Goal: Task Accomplishment & Management: Complete application form

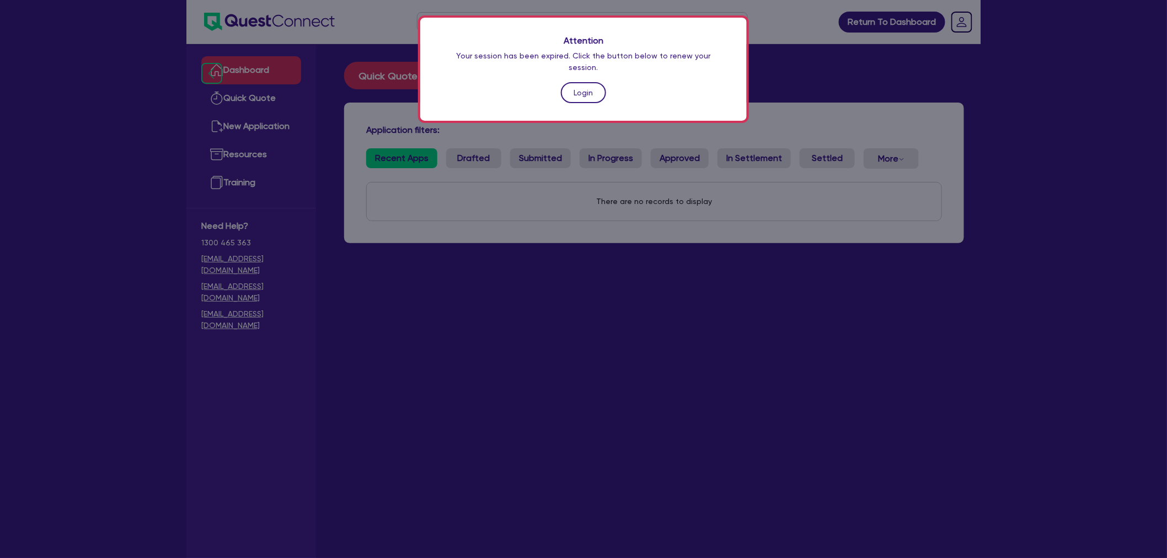
click at [590, 85] on link "Login" at bounding box center [583, 92] width 45 height 21
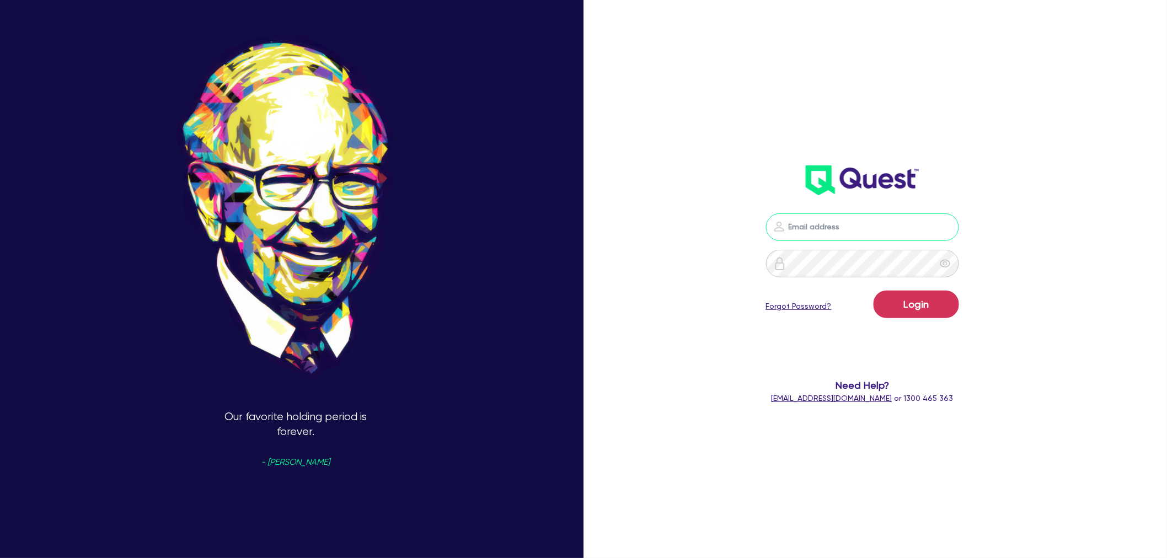
type input "[EMAIL_ADDRESS][PERSON_NAME][DOMAIN_NAME]"
click at [912, 298] on button "Login" at bounding box center [917, 305] width 86 height 28
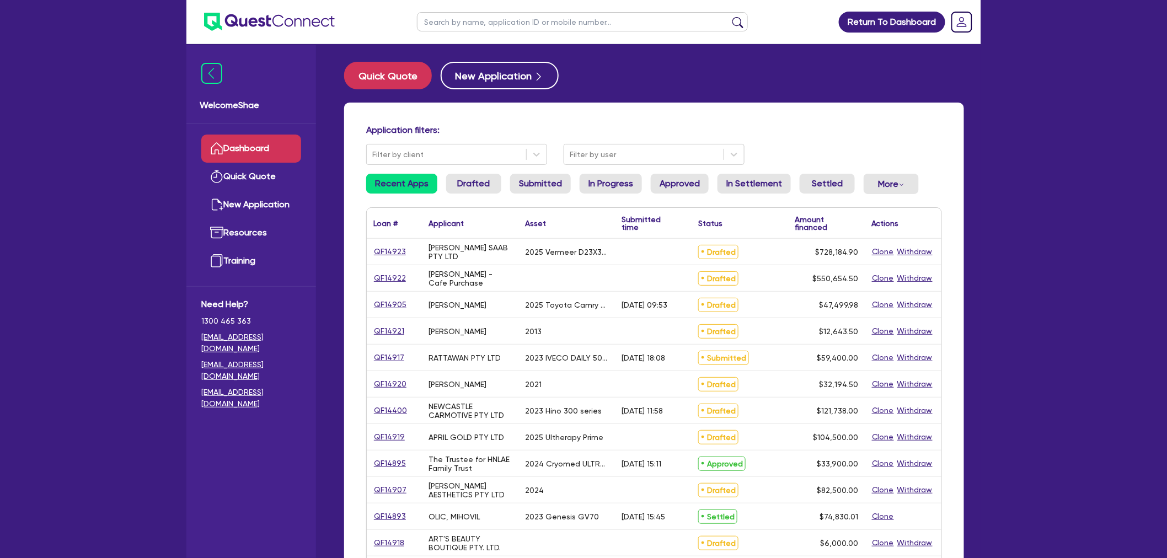
click at [498, 19] on input "text" at bounding box center [582, 21] width 331 height 19
click at [729, 17] on button "submit" at bounding box center [738, 24] width 18 height 15
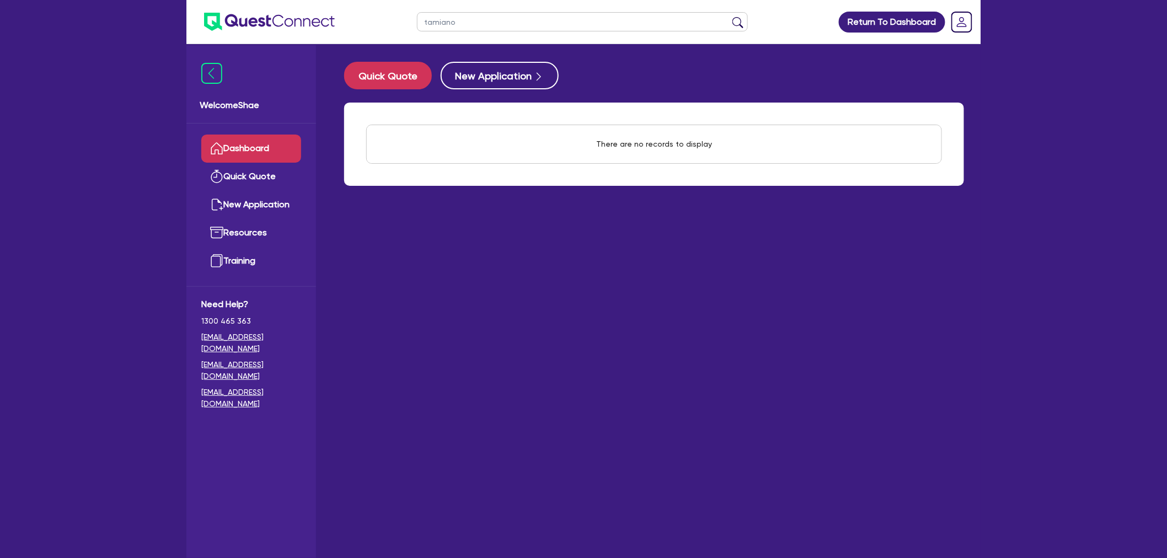
click at [469, 25] on input "tamiano" at bounding box center [582, 21] width 331 height 19
drag, startPoint x: 477, startPoint y: 23, endPoint x: 407, endPoint y: 14, distance: 70.7
click at [407, 14] on ul "tamiano" at bounding box center [582, 22] width 353 height 44
click at [729, 17] on button "submit" at bounding box center [738, 24] width 18 height 15
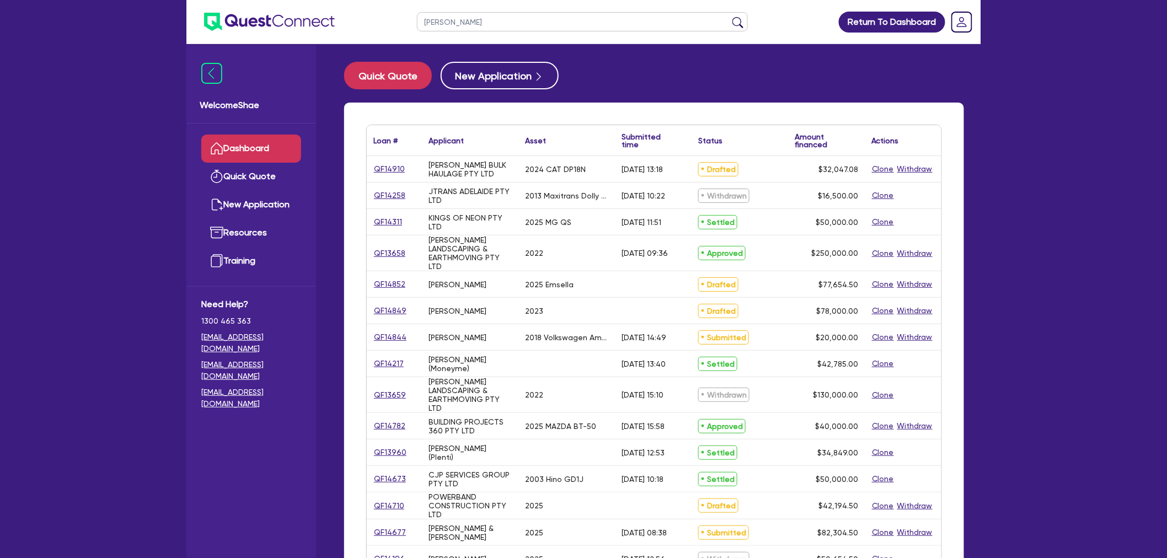
drag, startPoint x: 461, startPoint y: 20, endPoint x: 322, endPoint y: 32, distance: 139.5
click at [322, 32] on header "[PERSON_NAME] Return To Dashboard Edit Profile Logout" at bounding box center [583, 22] width 794 height 44
click at [729, 17] on button "submit" at bounding box center [738, 24] width 18 height 15
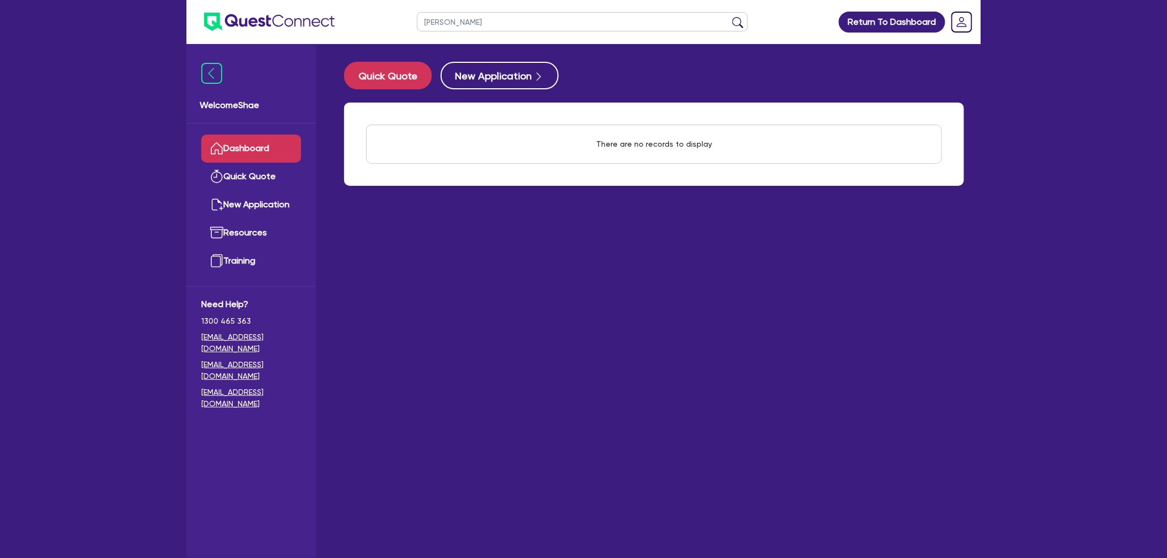
drag, startPoint x: 464, startPoint y: 25, endPoint x: 441, endPoint y: 25, distance: 22.6
click at [441, 25] on input "[PERSON_NAME]" at bounding box center [582, 21] width 331 height 19
type input "hira"
click at [729, 17] on button "submit" at bounding box center [738, 24] width 18 height 15
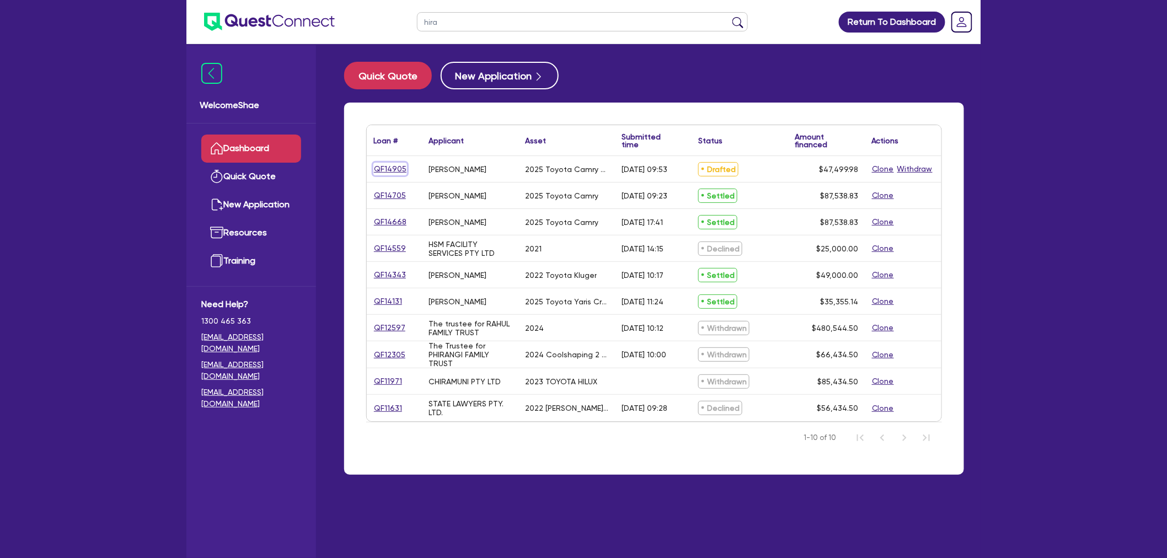
click at [387, 163] on link "QF14905" at bounding box center [390, 169] width 34 height 13
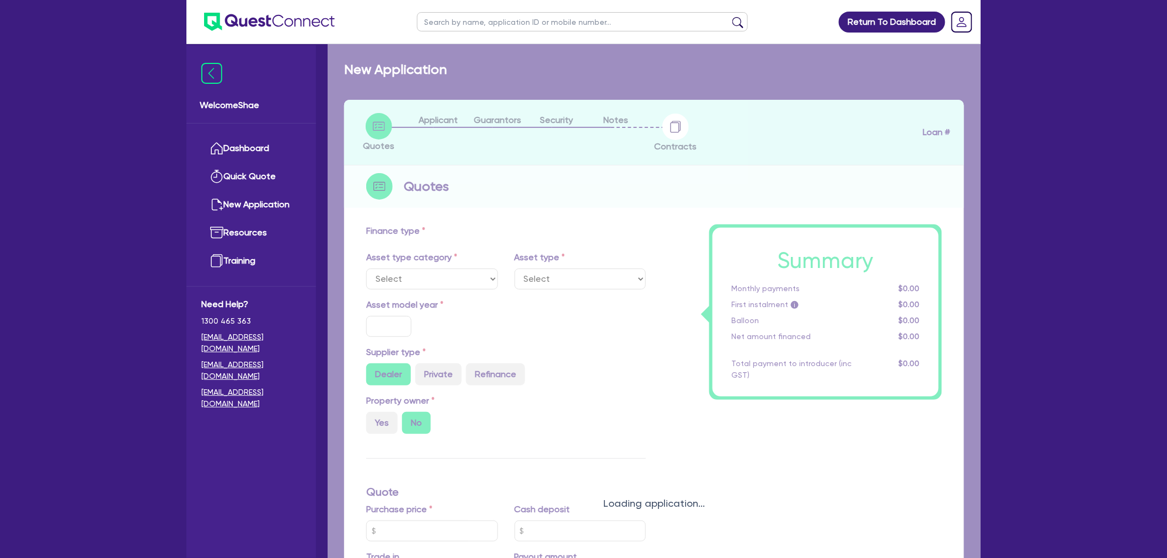
select select "CARS_AND_LIGHT_TRUCKS"
type input "2025"
radio input "true"
type input "47,499.98"
type input "3"
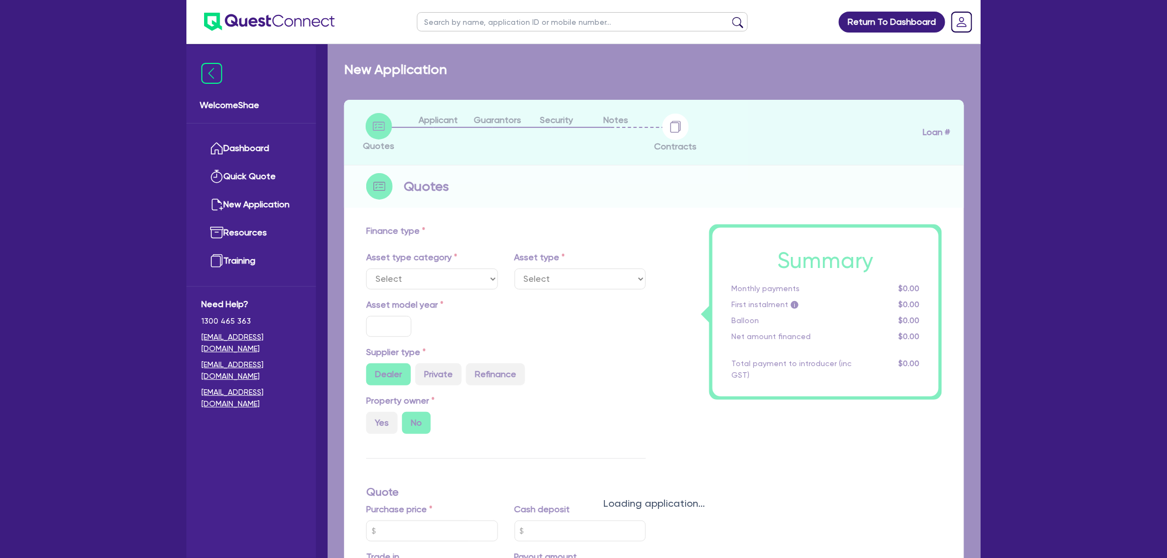
type input "1,425"
type input "6.8"
type input "454.55"
type input "318.18"
select select "PASSENGER_VEHICLES"
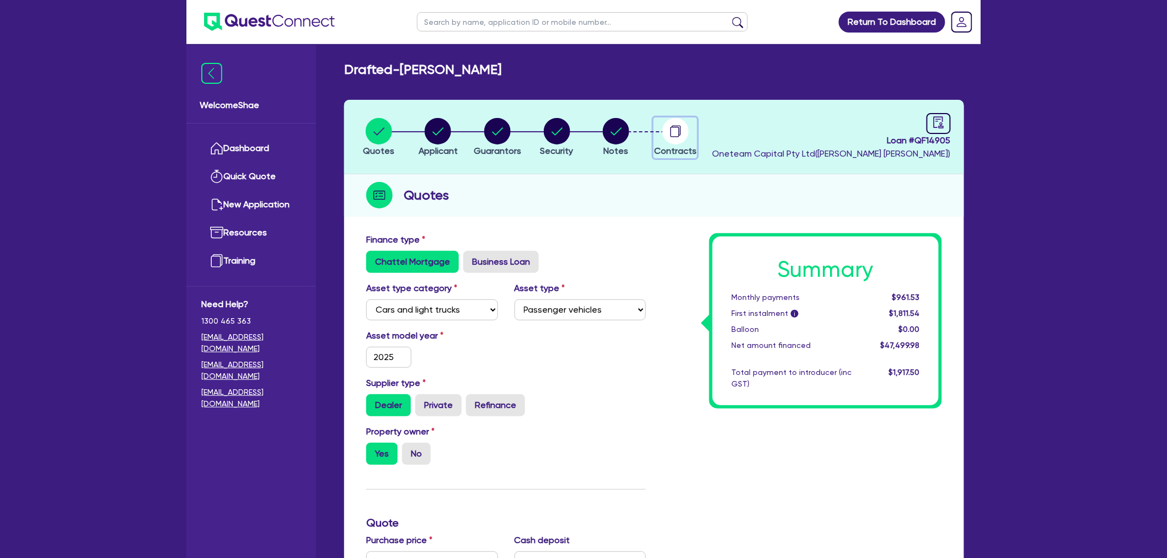
click at [688, 131] on circle "button" at bounding box center [676, 131] width 26 height 26
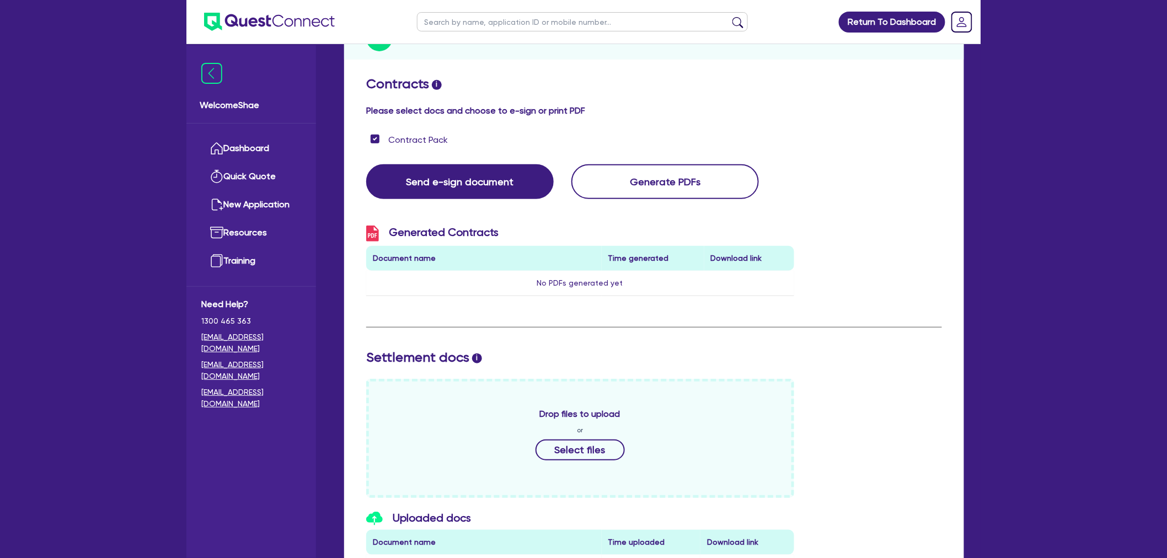
scroll to position [300, 0]
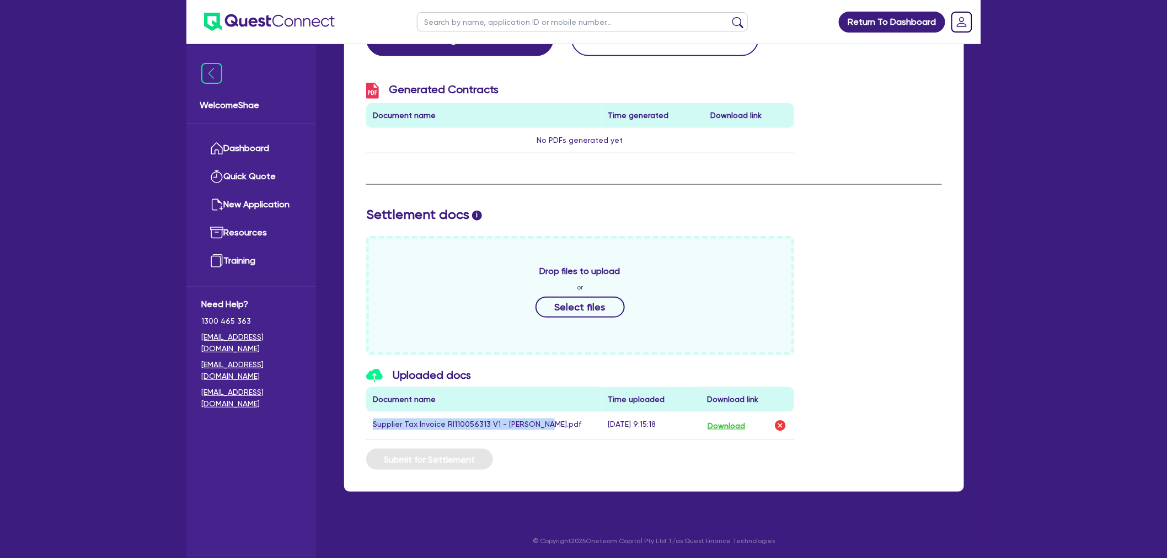
drag, startPoint x: 533, startPoint y: 423, endPoint x: 366, endPoint y: 430, distance: 167.9
click at [366, 430] on td "Supplier Tax Invoice RI110056313 V1 - [PERSON_NAME].pdf" at bounding box center [484, 426] width 236 height 28
copy td "Supplier Tax Invoice RI110056313 V1 - [PERSON_NAME]"
click at [777, 425] on img "button" at bounding box center [780, 425] width 13 height 13
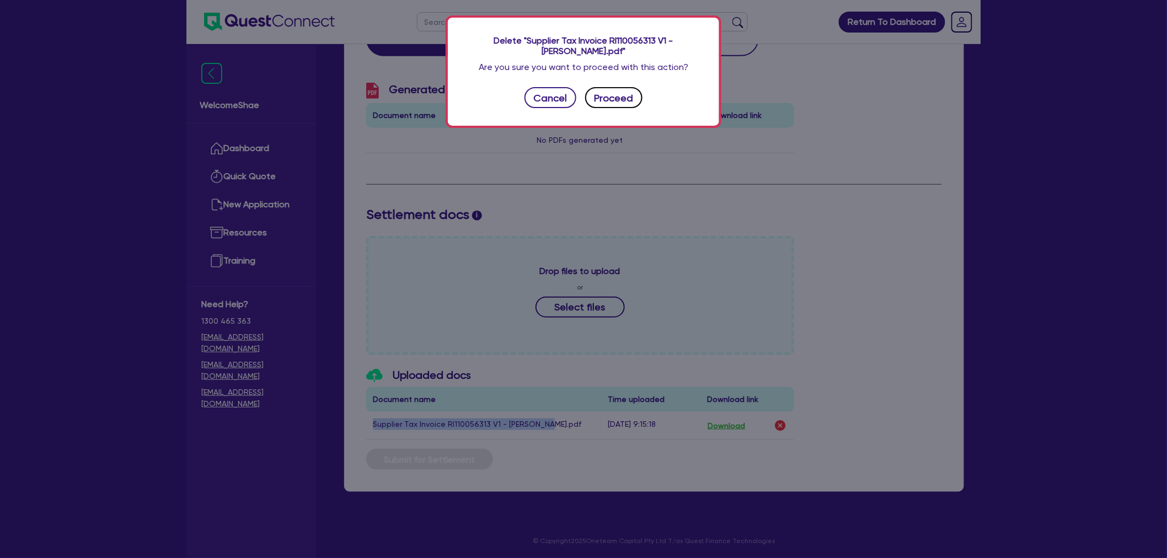
click at [611, 88] on button "Proceed" at bounding box center [613, 97] width 57 height 21
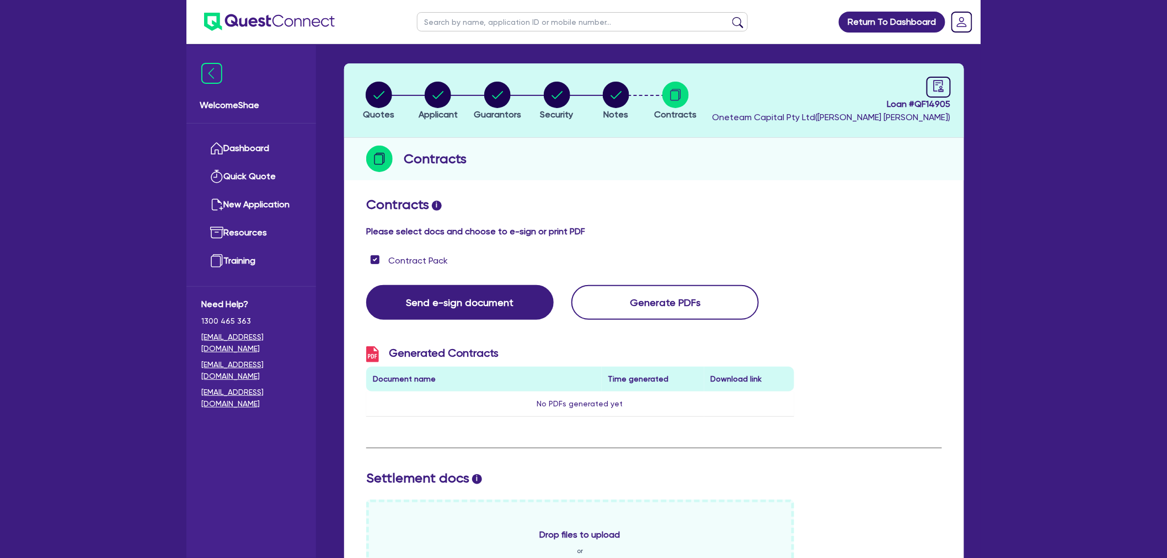
scroll to position [0, 0]
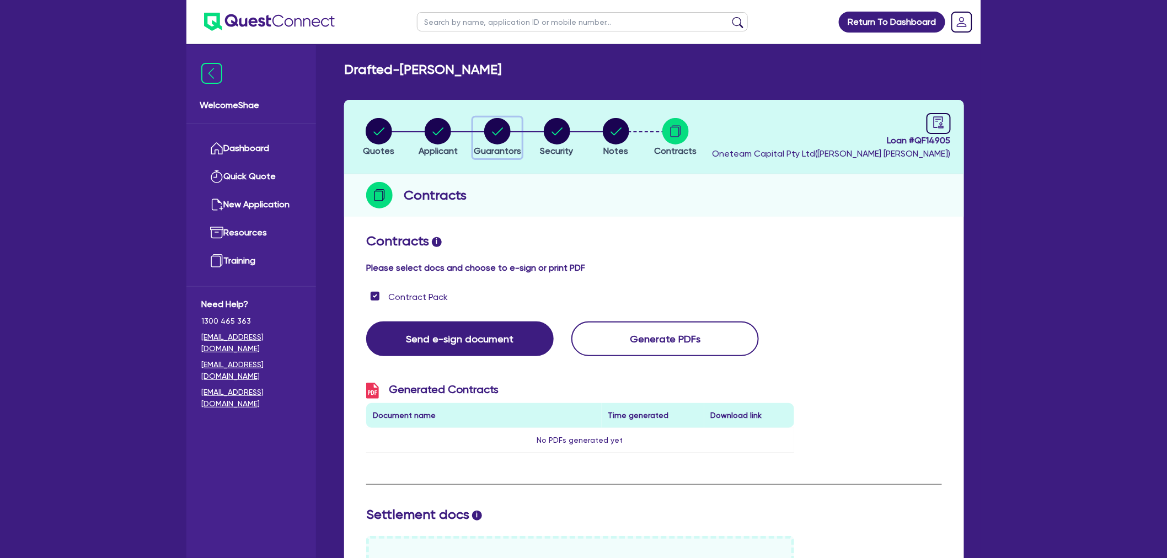
click at [489, 127] on circle "button" at bounding box center [497, 131] width 26 height 26
select select "MRS"
select select "[GEOGRAPHIC_DATA]"
select select "MARRIED"
select select "PROPERTY"
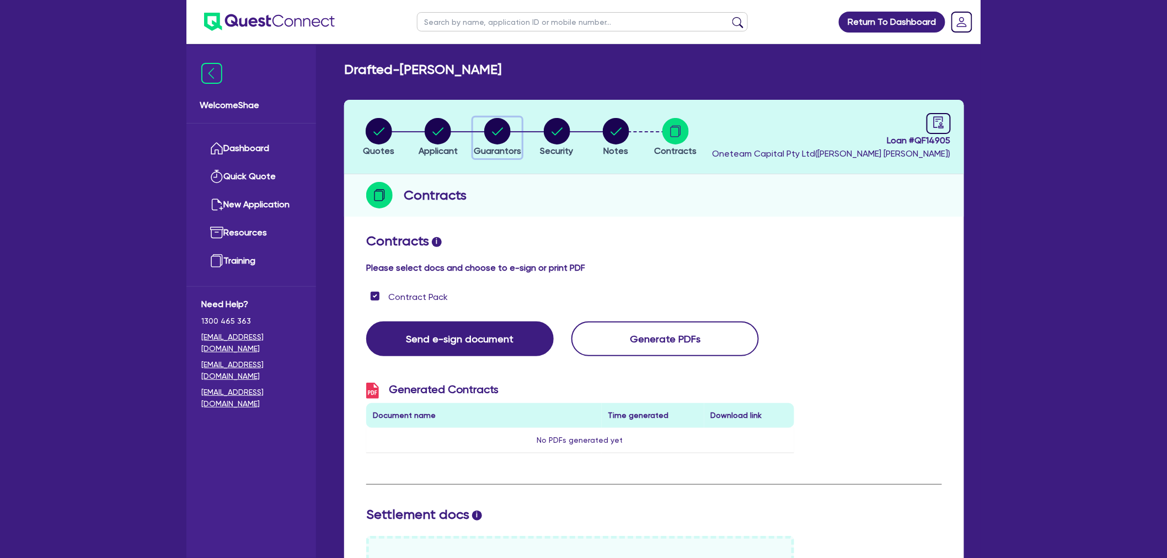
select select "CASH"
select select "VEHICLE"
select select "MORTGAGE"
select select "VEHICLE_LOAN"
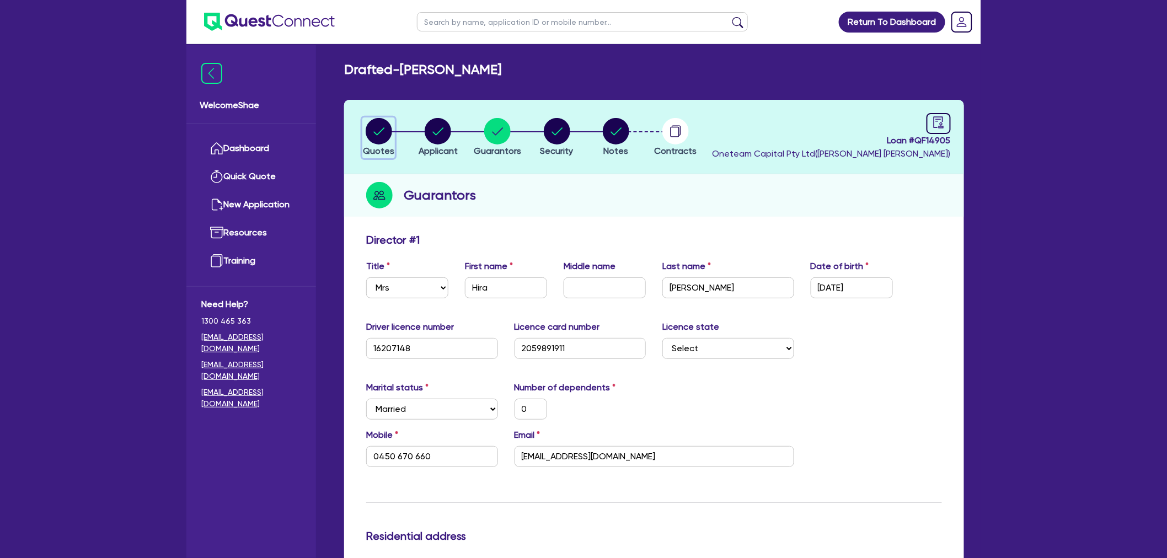
click at [376, 129] on circle "button" at bounding box center [379, 131] width 26 height 26
select select "CARS_AND_LIGHT_TRUCKS"
select select "PASSENGER_VEHICLES"
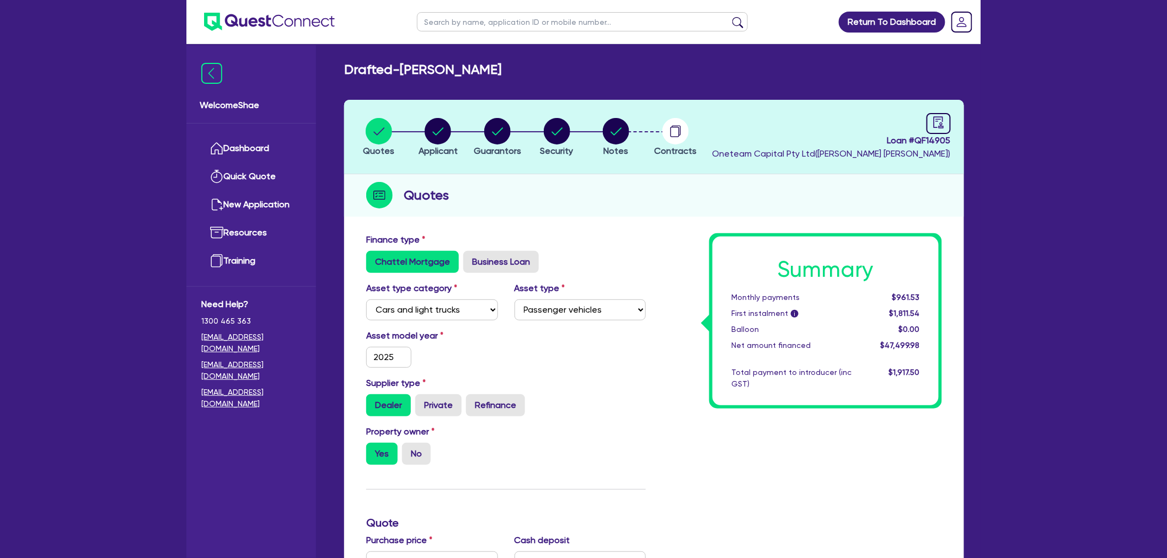
click at [469, 24] on input "text" at bounding box center [582, 21] width 331 height 19
type input "hb trans"
click button "submit" at bounding box center [738, 24] width 18 height 15
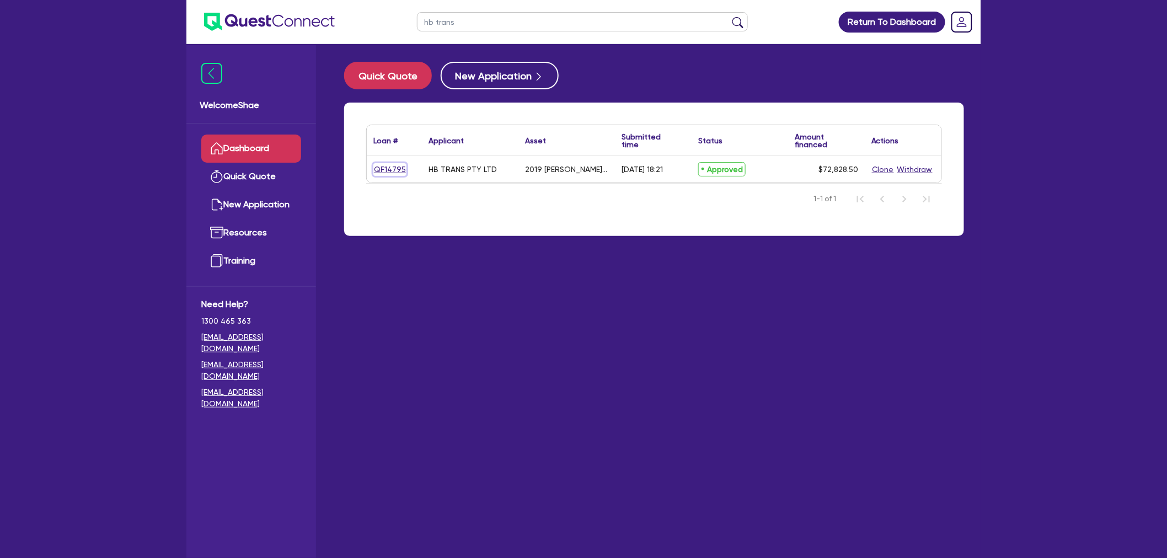
click at [381, 166] on link "QF14795" at bounding box center [389, 169] width 33 height 13
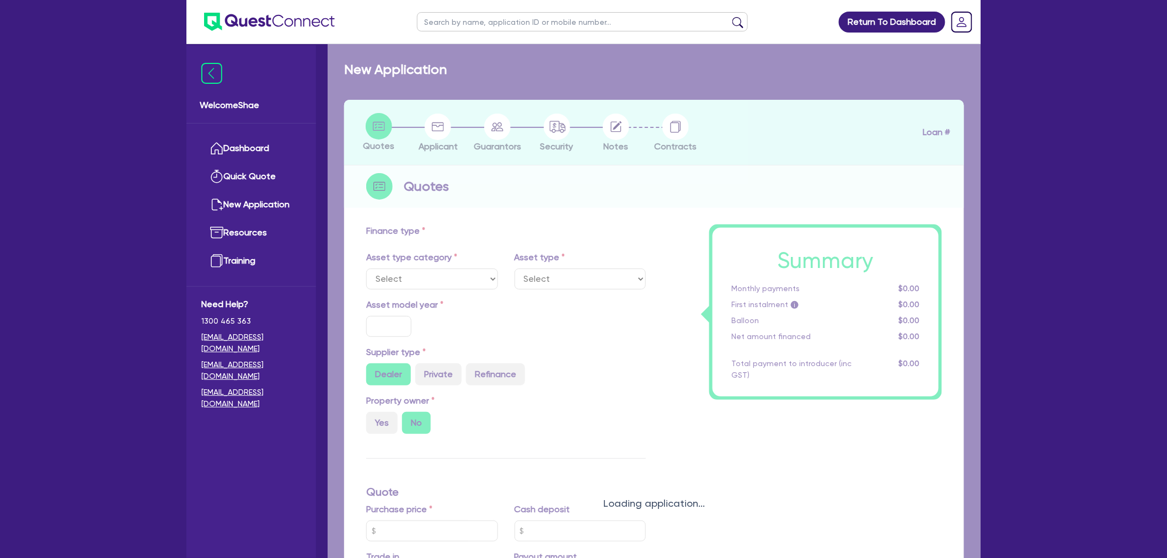
select select "PRIMARY_ASSETS"
type input "2019"
type input "72,828.5"
type input "34.32"
type input "25,000"
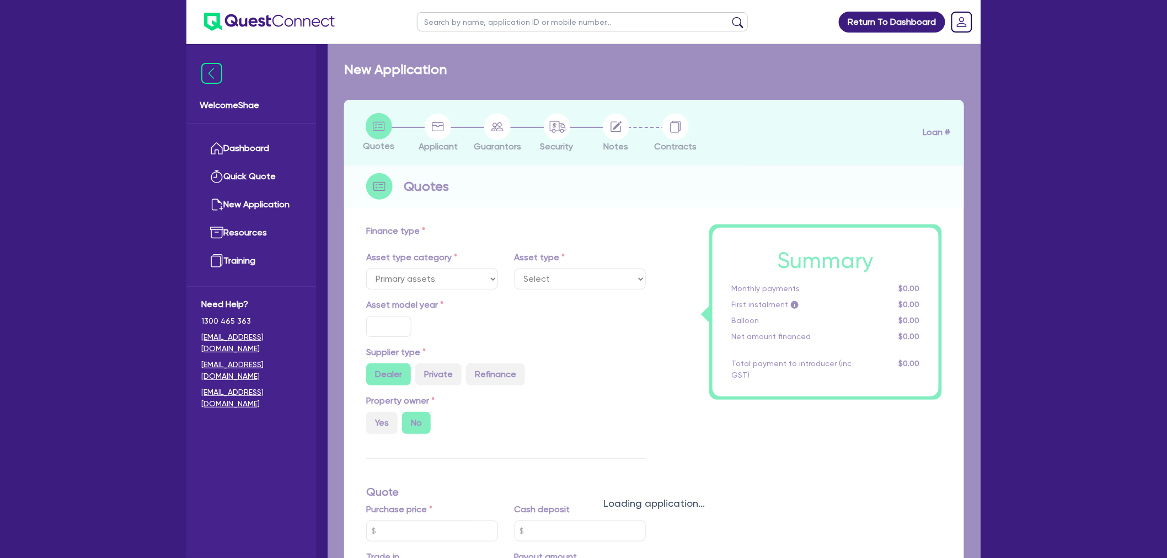
type input "4.80"
type input "3,500"
radio input "true"
type input "17.95"
select select "TRAILERS"
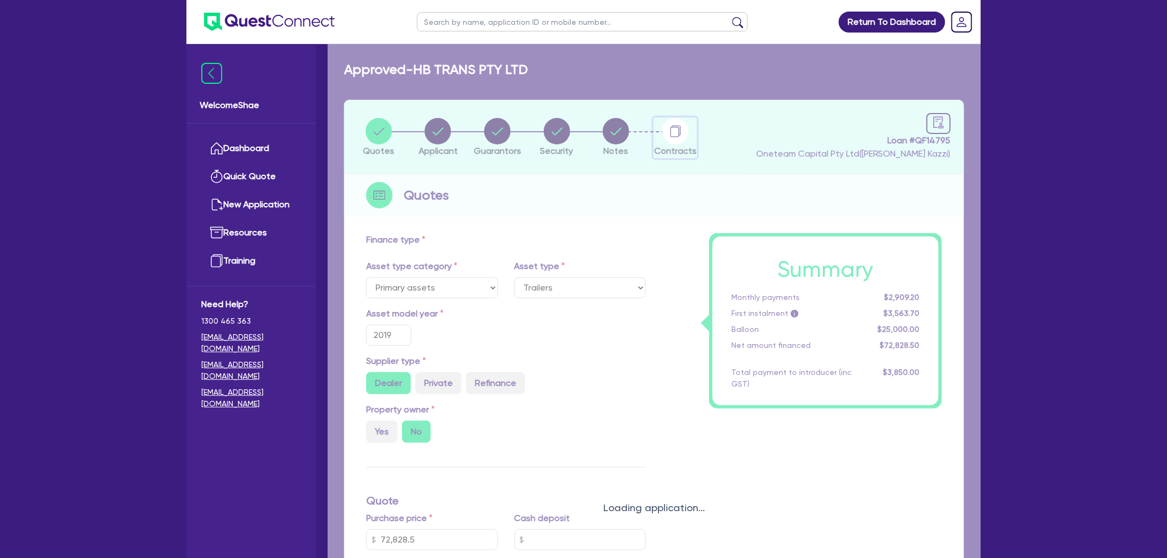
click at [676, 140] on circle "button" at bounding box center [676, 131] width 26 height 26
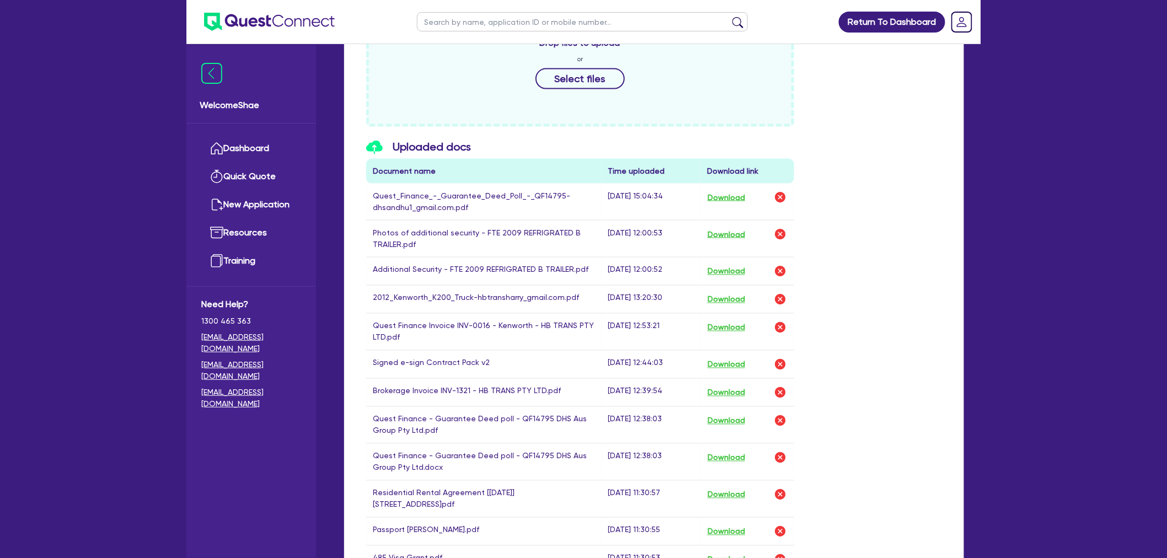
scroll to position [490, 0]
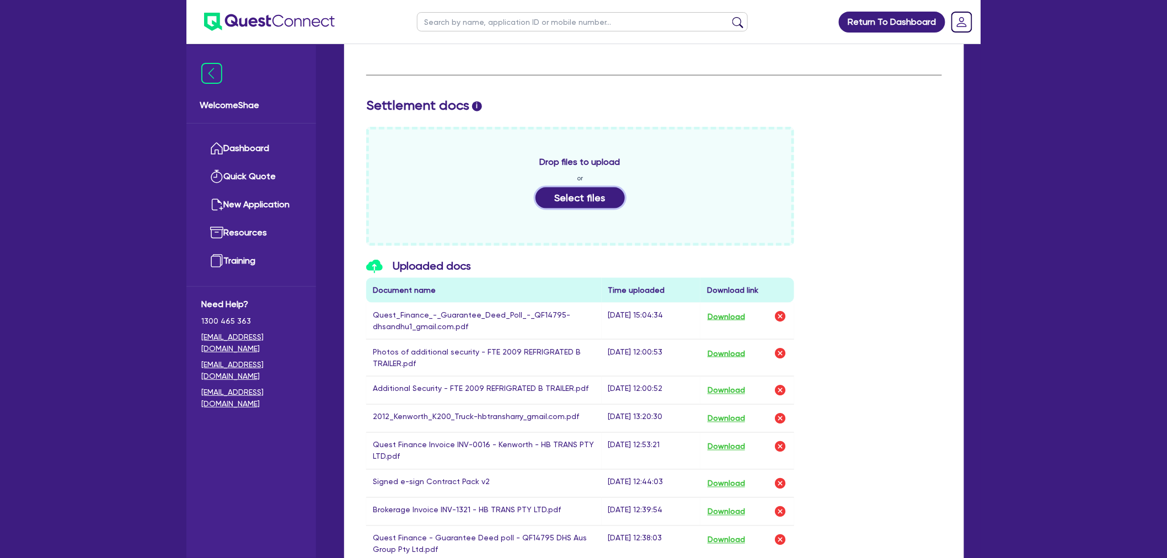
click at [600, 206] on button "Select files" at bounding box center [580, 198] width 89 height 21
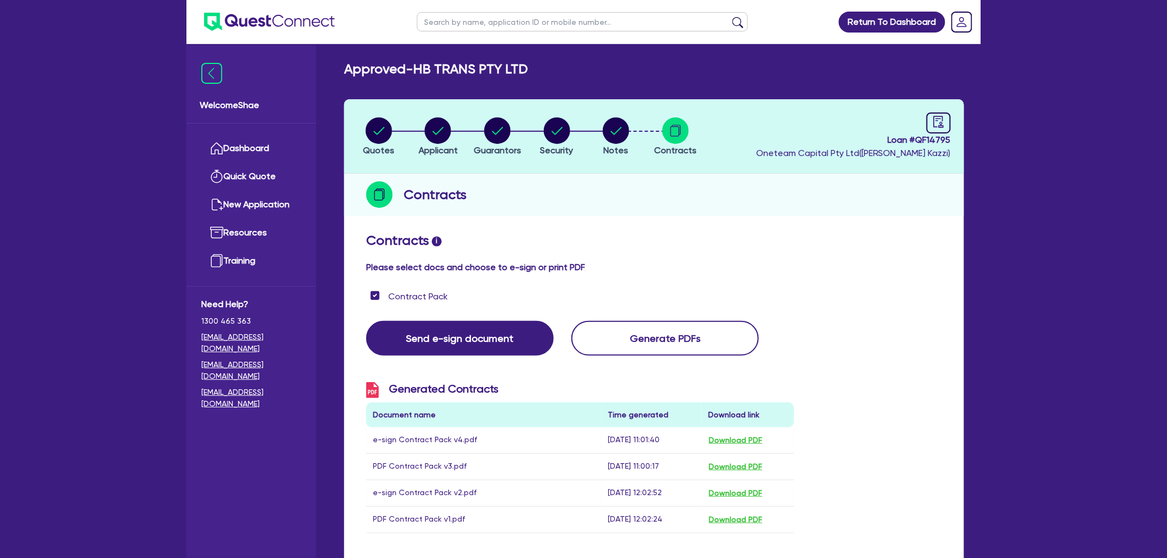
scroll to position [0, 0]
